Goal: Information Seeking & Learning: Stay updated

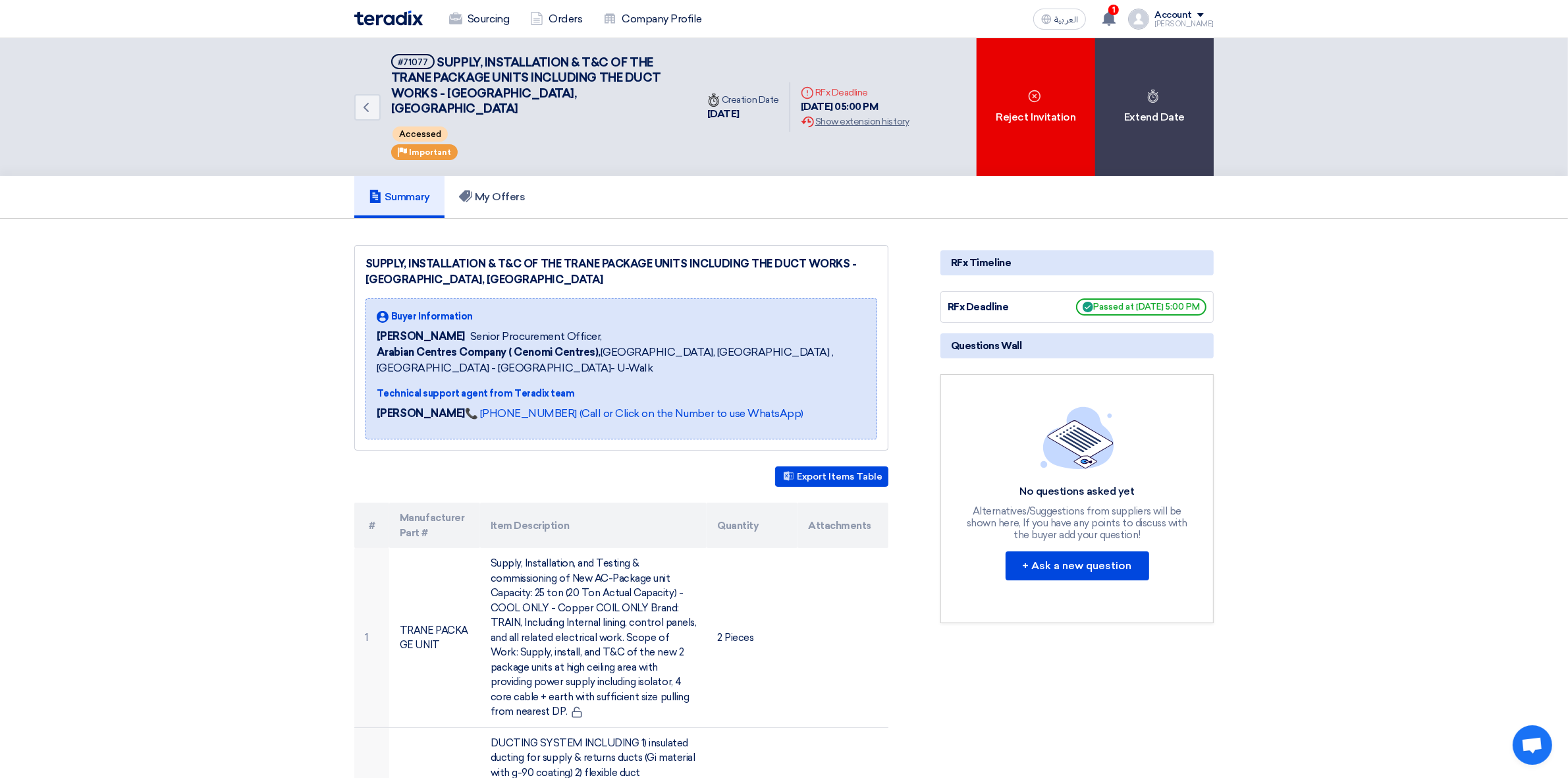
click at [410, 27] on div "Sourcing Orders Company Profile" at bounding box center [611, 19] width 516 height 29
click at [412, 15] on img at bounding box center [388, 18] width 68 height 15
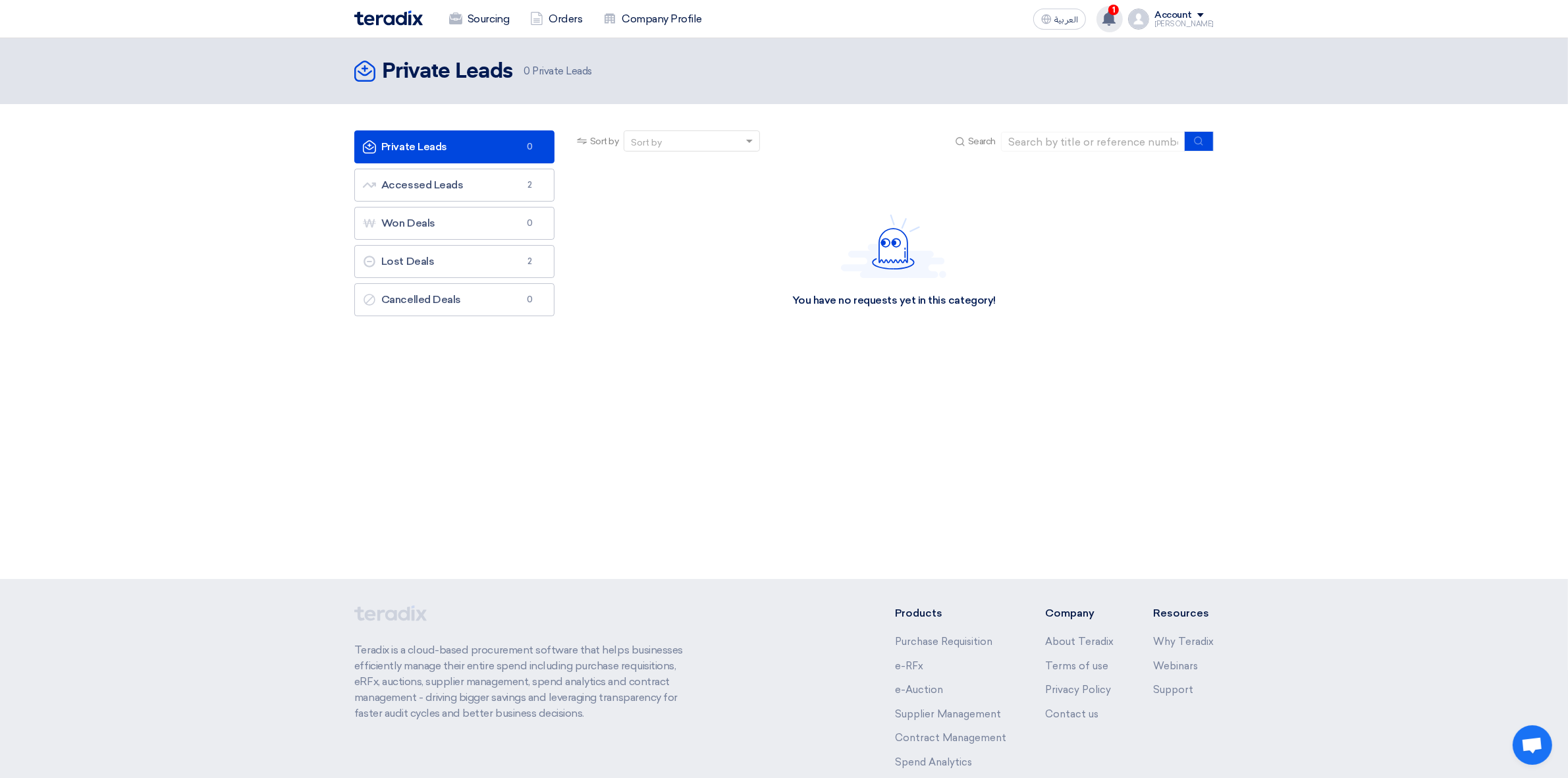
click at [1114, 18] on icon at bounding box center [1109, 19] width 14 height 14
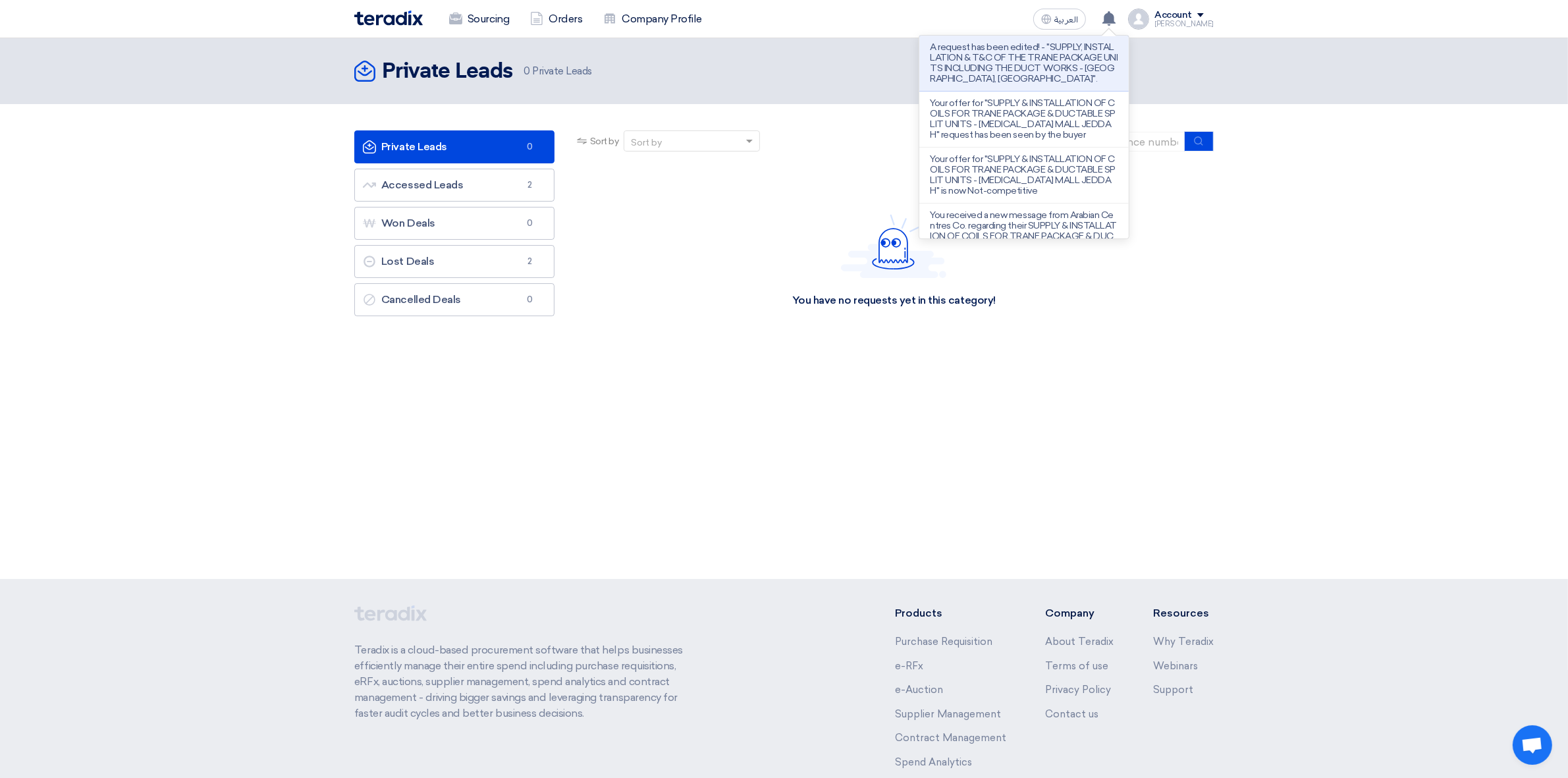
click at [1051, 66] on p "A request has been edited! - "SUPPLY, INSTALLATION & T&C OF THE TRANE PACKAGE U…" at bounding box center [1024, 64] width 188 height 42
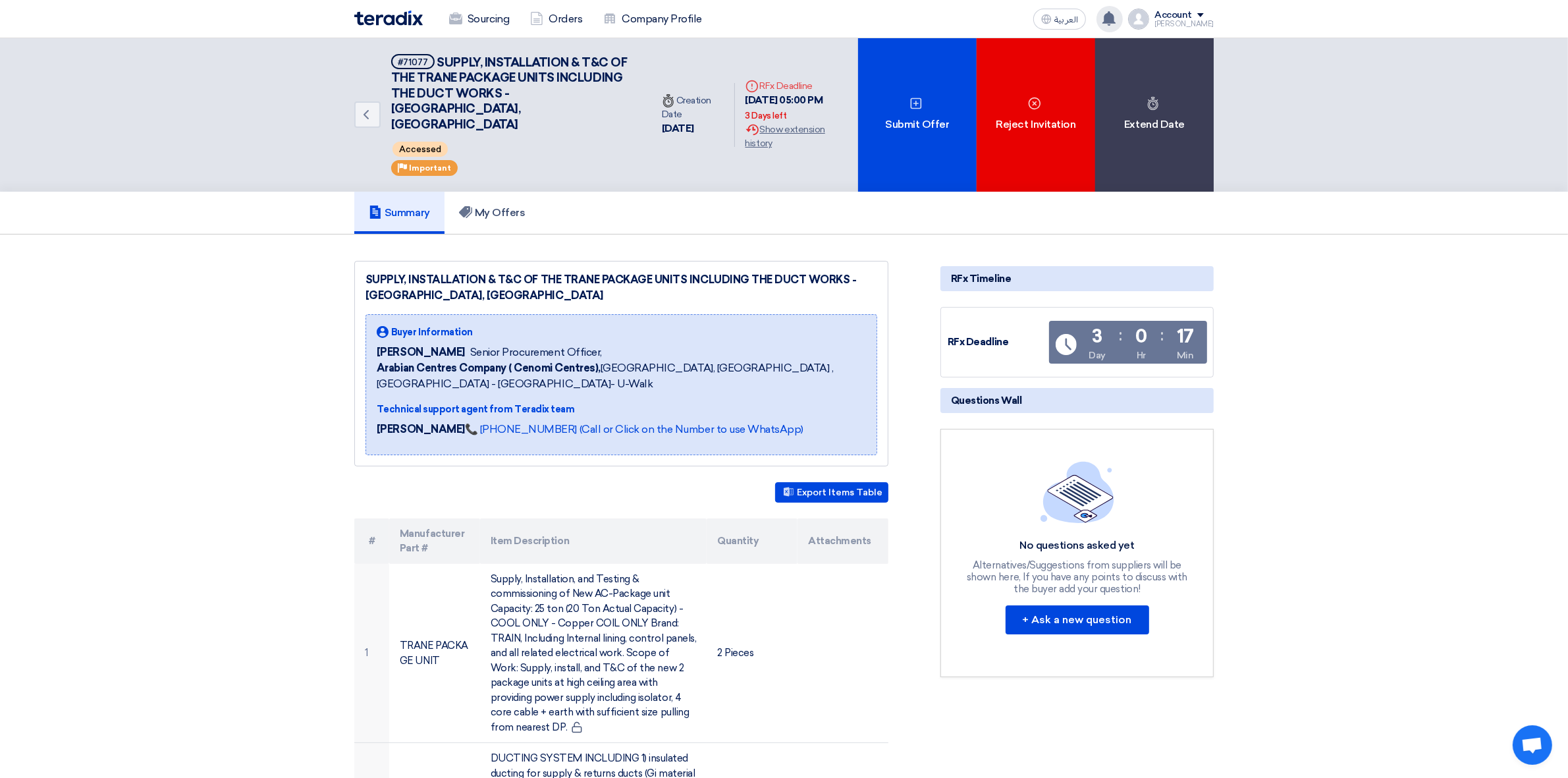
click at [1111, 8] on div "A request has been edited! - "SUPPLY, INSTALLATION & T&C OF THE TRANE PACKAGE U…" at bounding box center [1110, 19] width 27 height 27
